Goal: Navigation & Orientation: Find specific page/section

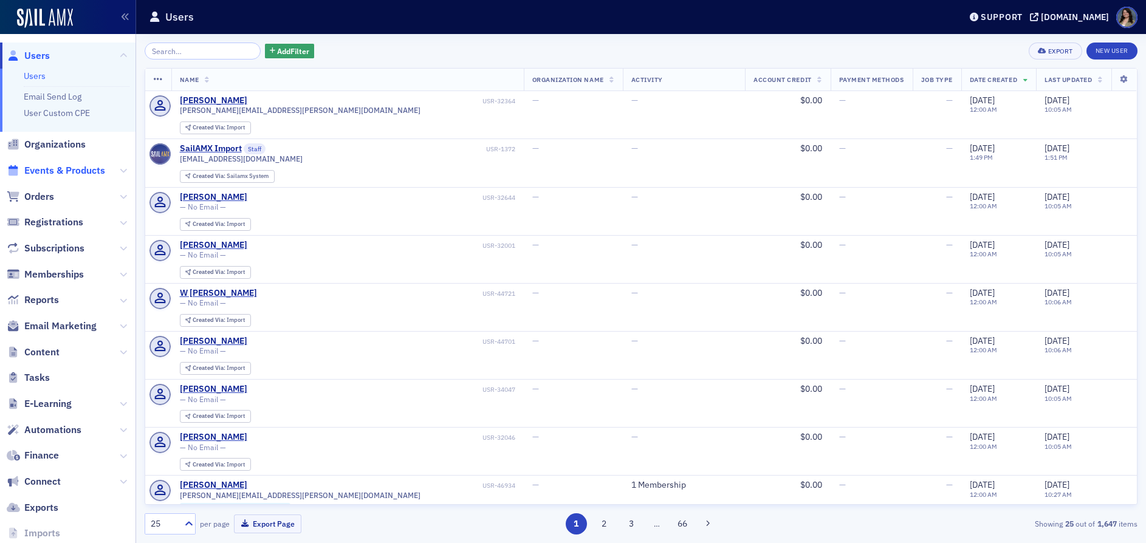
click at [61, 171] on span "Events & Products" at bounding box center [64, 170] width 81 height 13
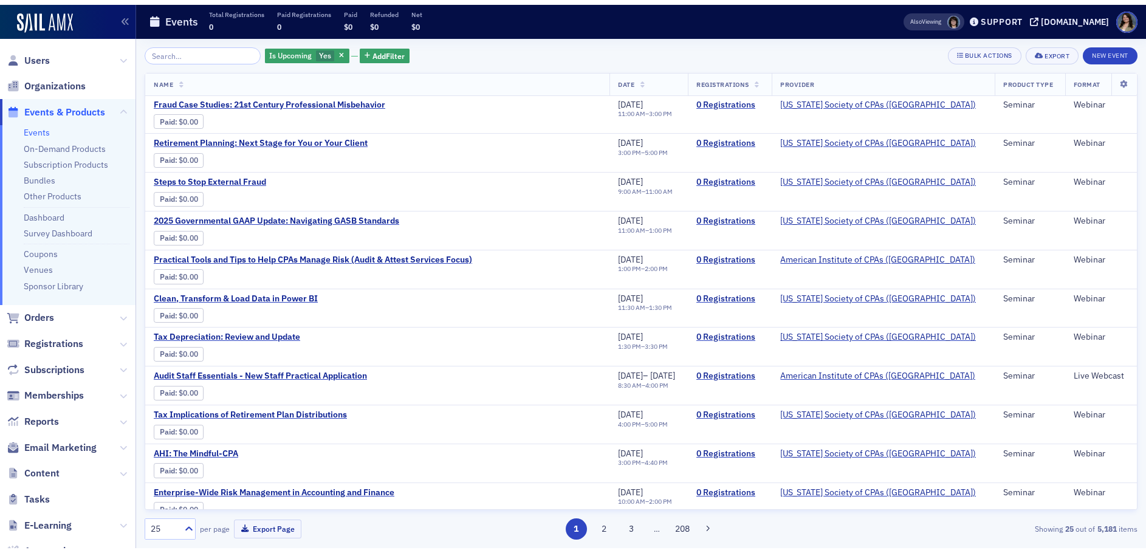
scroll to position [61, 0]
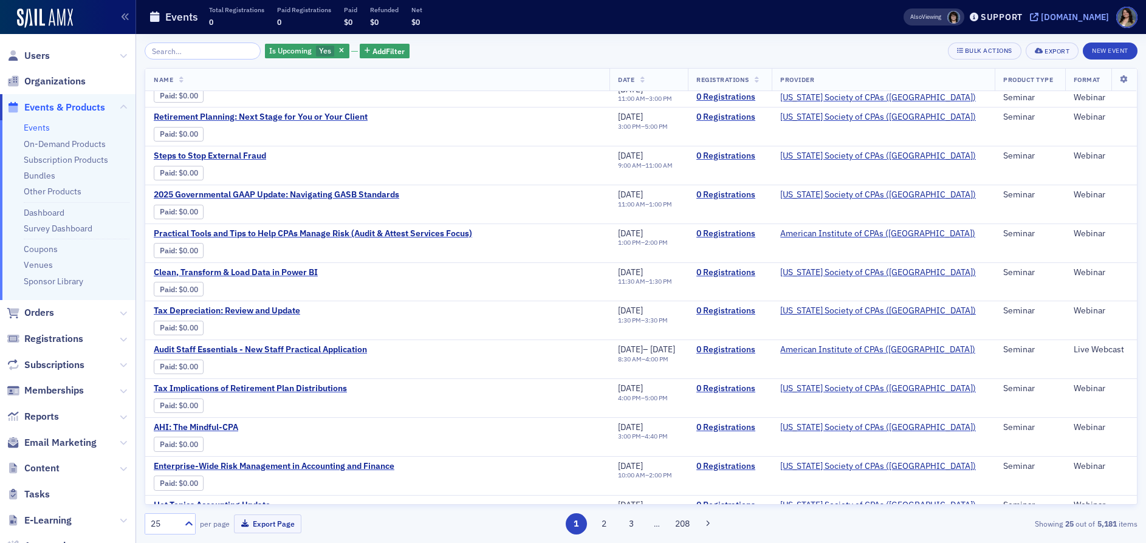
click at [1041, 16] on div "[DOMAIN_NAME]" at bounding box center [1075, 17] width 68 height 11
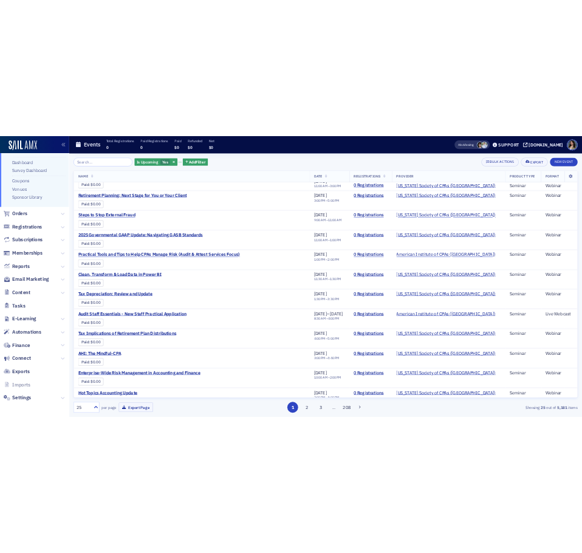
scroll to position [162, 0]
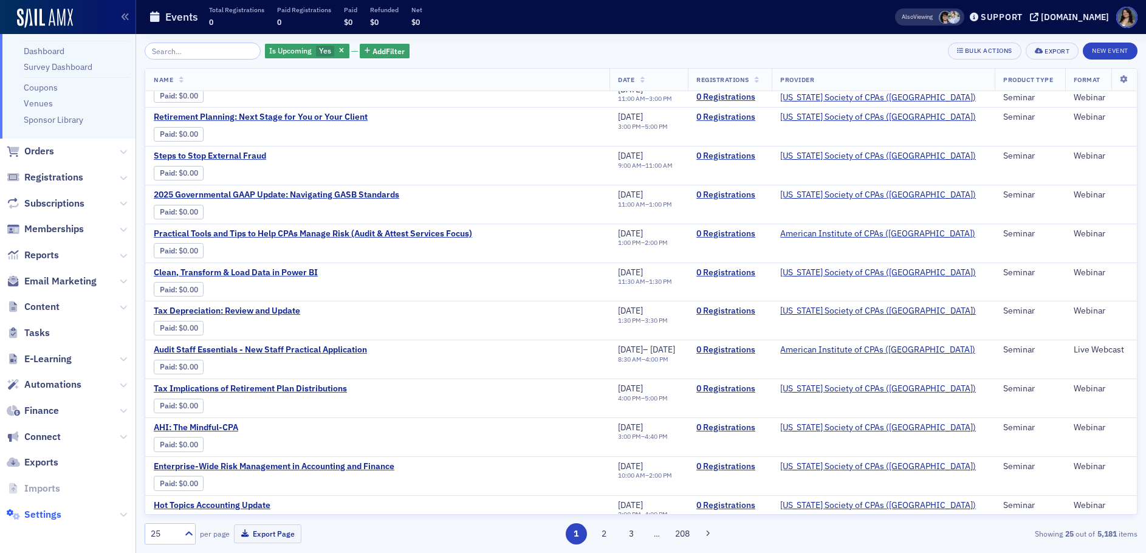
click at [35, 512] on span "Settings" at bounding box center [42, 514] width 37 height 13
select select "US"
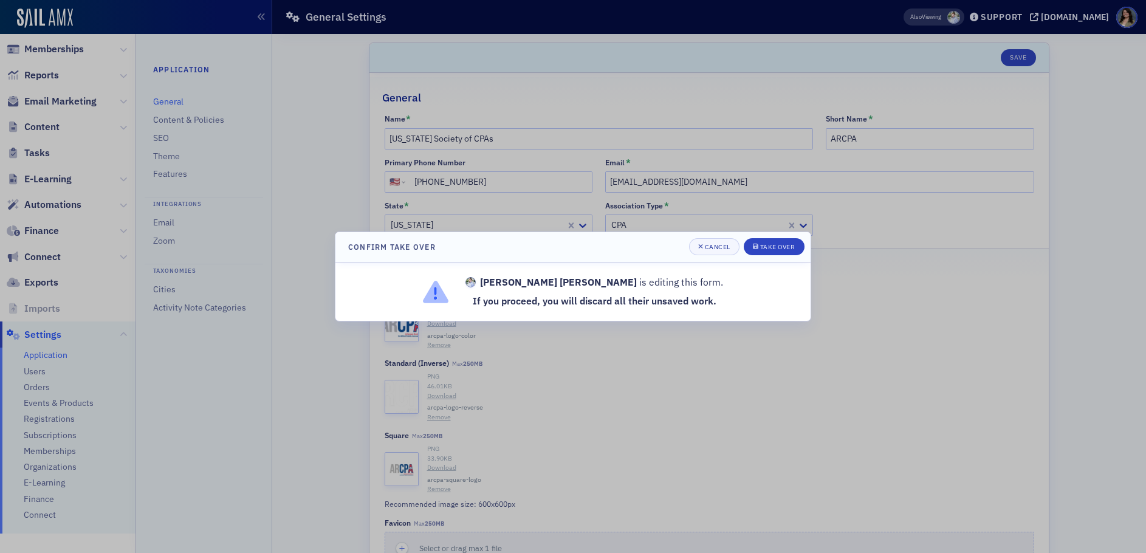
click at [50, 165] on div at bounding box center [573, 276] width 1146 height 553
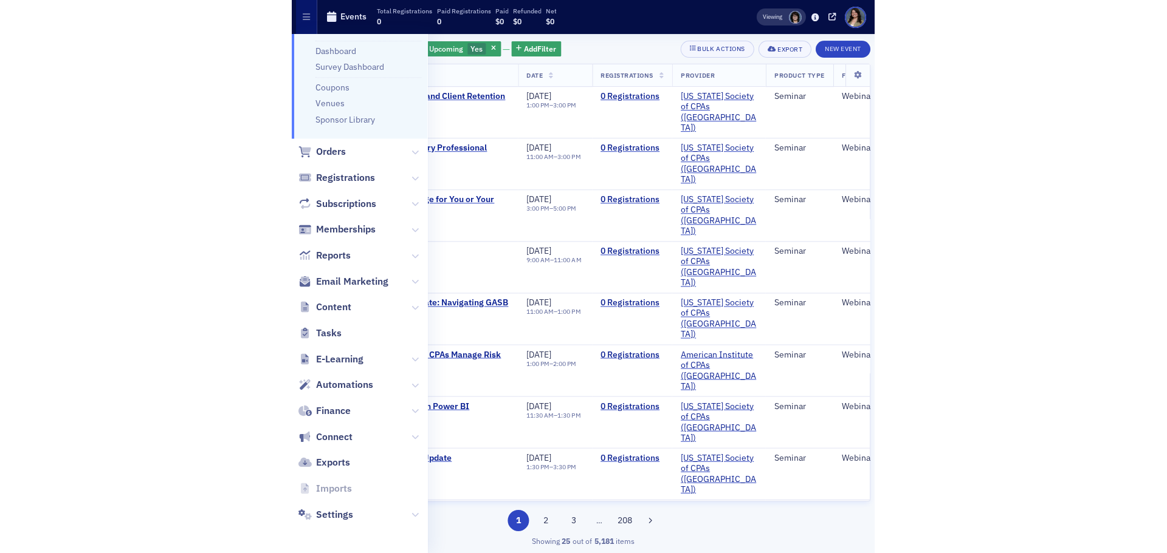
scroll to position [157, 0]
